Goal: Find specific page/section: Find specific page/section

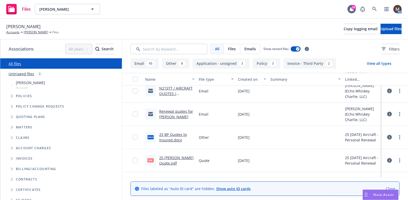
scroll to position [78, 0]
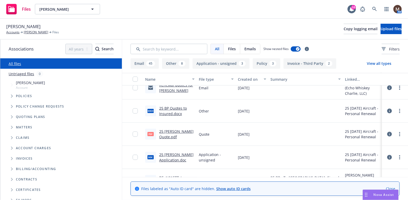
click at [168, 131] on link "25 [PERSON_NAME] Quote.pdf" at bounding box center [176, 134] width 34 height 10
drag, startPoint x: 35, startPoint y: 31, endPoint x: 36, endPoint y: 34, distance: 3.7
click at [35, 31] on link "[PERSON_NAME]" at bounding box center [36, 32] width 25 height 5
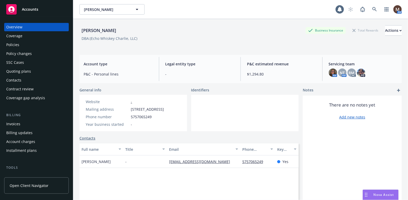
click at [18, 45] on div "Policies" at bounding box center [12, 45] width 13 height 8
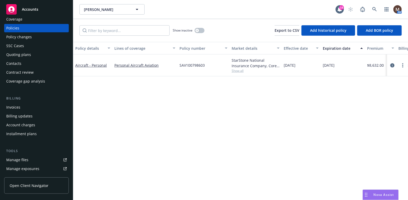
scroll to position [26, 0]
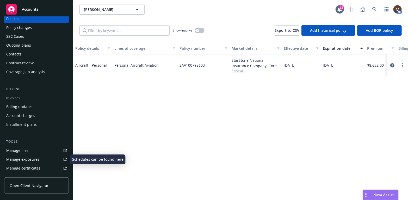
click at [21, 149] on div "Manage files" at bounding box center [17, 151] width 22 height 8
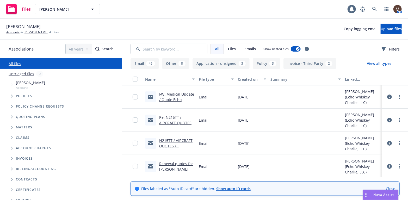
click at [344, 28] on span "Copy logging email" at bounding box center [361, 28] width 34 height 5
